Goal: Transaction & Acquisition: Purchase product/service

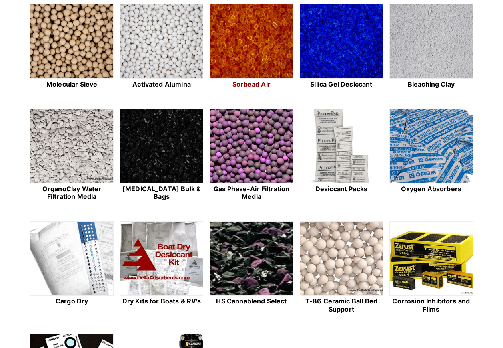
scroll to position [240, 0]
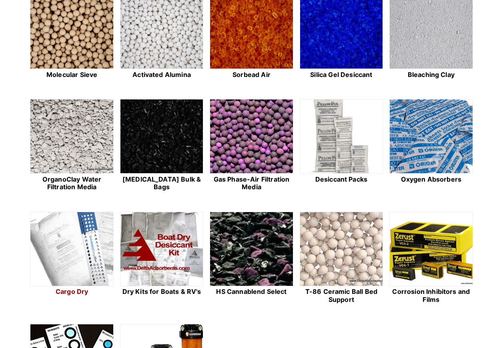
click at [79, 264] on img at bounding box center [71, 249] width 83 height 74
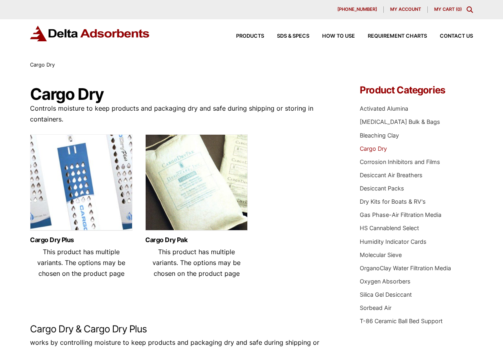
drag, startPoint x: 236, startPoint y: 276, endPoint x: 144, endPoint y: 244, distance: 96.9
click at [144, 244] on ul "Cargo Dry Plus This product has multiple variants. The options may be chosen on…" at bounding box center [184, 219] width 308 height 170
drag, startPoint x: 144, startPoint y: 244, endPoint x: 195, endPoint y: 258, distance: 52.8
copy header "Cargo Dry Pak This product has multiple variants. The options may be chosen on …"
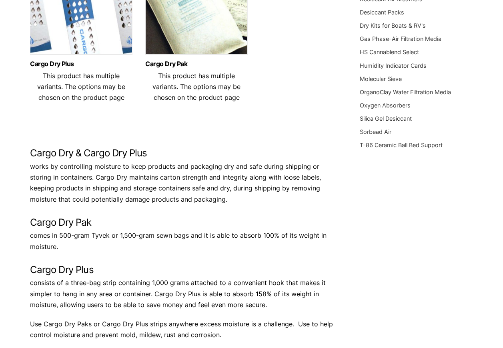
scroll to position [130, 0]
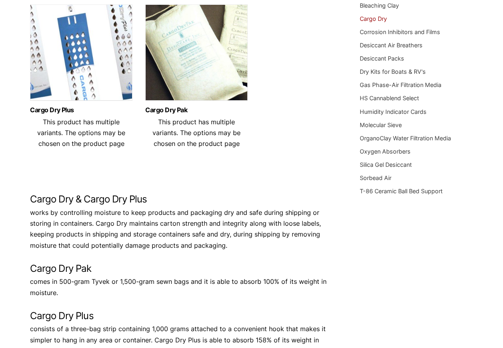
click at [197, 53] on img at bounding box center [196, 54] width 103 height 100
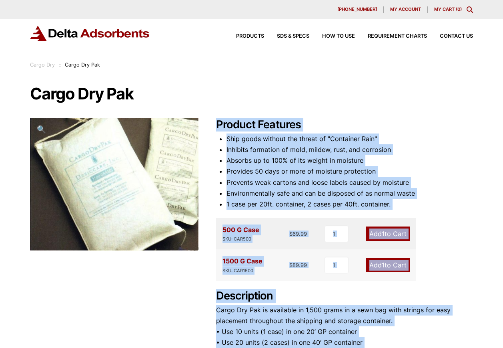
drag, startPoint x: 268, startPoint y: 241, endPoint x: 219, endPoint y: 125, distance: 125.5
click at [219, 125] on div "Product Features Ship goods without the threat of "Container Rain" Inhibits for…" at bounding box center [344, 286] width 257 height 336
drag, startPoint x: 219, startPoint y: 125, endPoint x: 272, endPoint y: 147, distance: 56.4
copy div "Product Features Ship goods without the threat of "Container Rain" Inhibits for…"
